Goal: Transaction & Acquisition: Purchase product/service

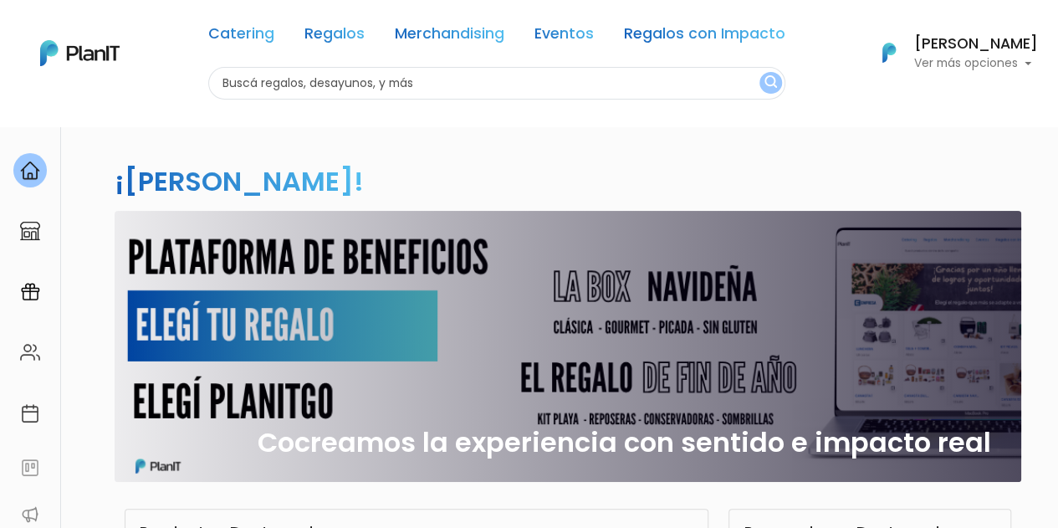
click at [380, 89] on input "text" at bounding box center [496, 83] width 577 height 33
type input "chocolate"
click at [759, 72] on button "submit" at bounding box center [770, 83] width 23 height 22
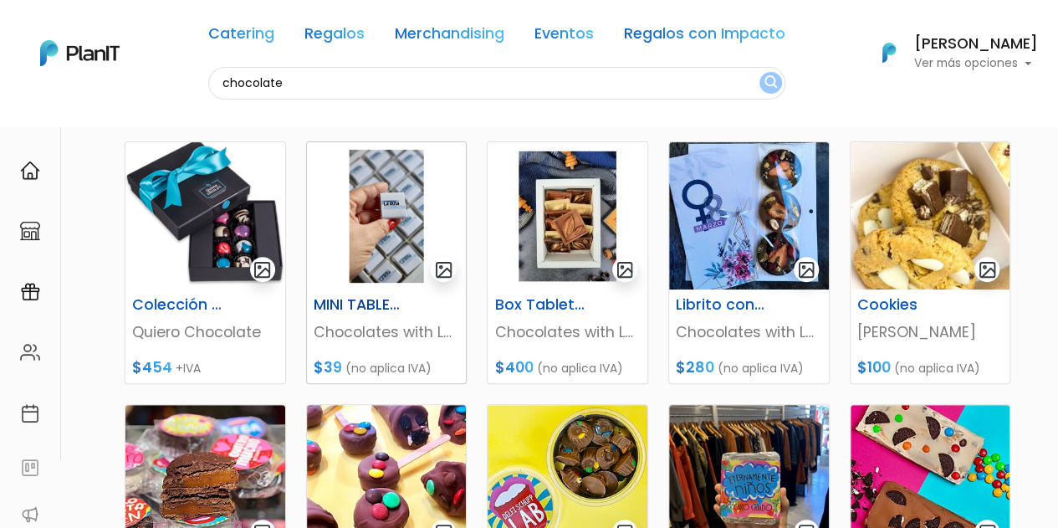
scroll to position [251, 0]
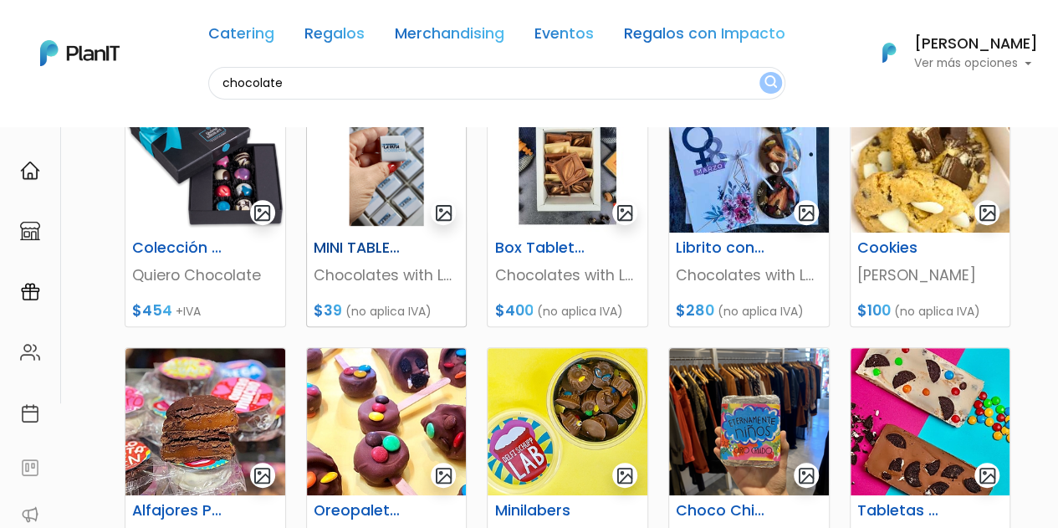
click at [375, 161] on img at bounding box center [387, 158] width 160 height 147
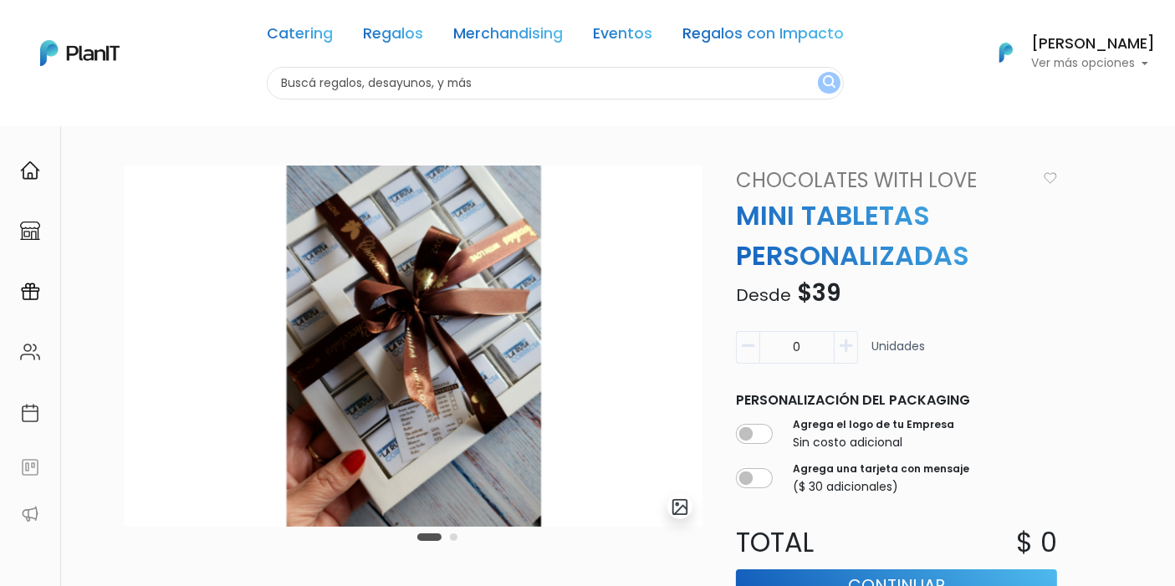
click at [1057, 235] on div "slide 3 of 2 Descripción Tableta de chocolate semi amargo personalizada Chocola…" at bounding box center [627, 540] width 1025 height 749
